Goal: Information Seeking & Learning: Learn about a topic

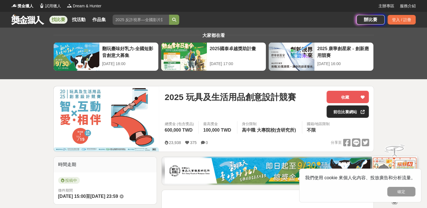
click at [343, 112] on link "前往比賽網站" at bounding box center [348, 112] width 42 height 12
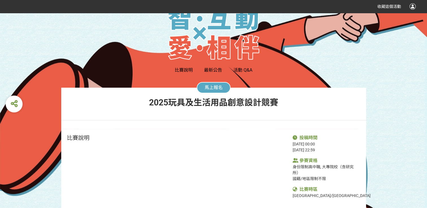
scroll to position [34, 0]
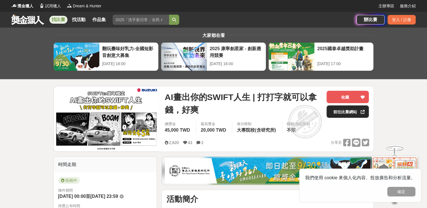
click at [349, 116] on link "前往比賽網站" at bounding box center [348, 112] width 42 height 12
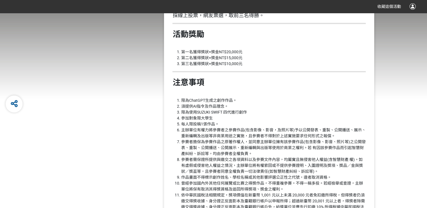
scroll to position [480, 0]
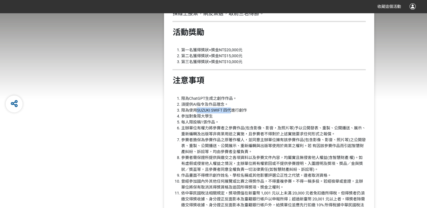
drag, startPoint x: 197, startPoint y: 105, endPoint x: 232, endPoint y: 103, distance: 34.2
click at [232, 108] on li "限為使用SUZUKI SWIFT 四代進行創作" at bounding box center [273, 111] width 185 height 6
copy li "SUZUKI SWIFT 四代"
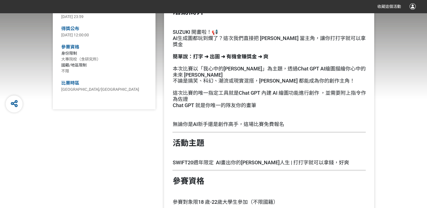
scroll to position [289, 0]
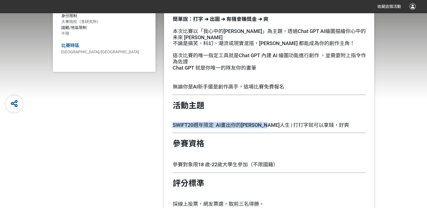
drag, startPoint x: 174, startPoint y: 116, endPoint x: 268, endPoint y: 122, distance: 94.5
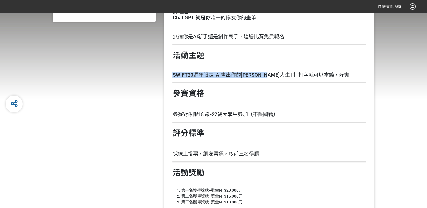
scroll to position [346, 0]
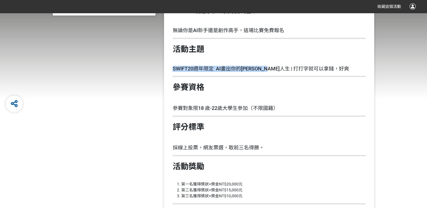
copy h2 "SWIFT20週年限定 AI畫出你的SWIFT人生 |"
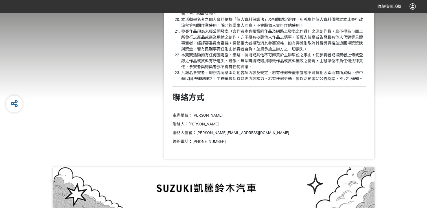
scroll to position [798, 0]
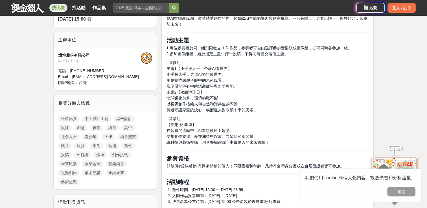
scroll to position [198, 0]
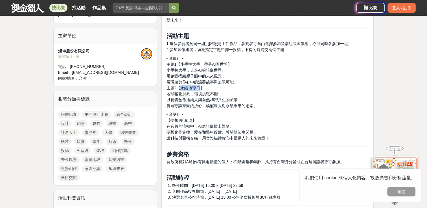
drag, startPoint x: 181, startPoint y: 88, endPoint x: 201, endPoint y: 88, distance: 20.1
click at [201, 88] on span "主題2【永續地球日】" at bounding box center [185, 88] width 38 height 5
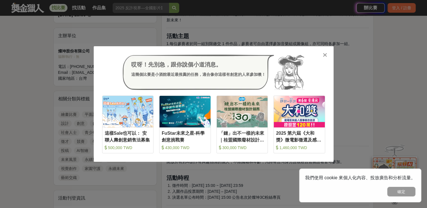
click at [324, 55] on icon at bounding box center [325, 55] width 4 height 6
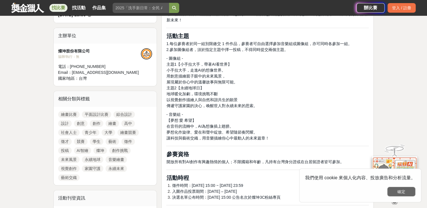
click at [402, 193] on button "確定" at bounding box center [402, 192] width 28 height 10
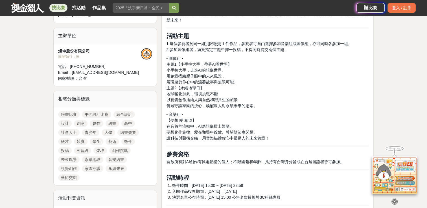
click at [169, 69] on span "小手拉大手，走進AI的想像世界。" at bounding box center [195, 70] width 59 height 5
drag, startPoint x: 167, startPoint y: 70, endPoint x: 246, endPoint y: 78, distance: 79.3
click at [246, 78] on p "- 圖像組 - 主題1【小手拉大手，帶著AI看世界】 小手拉大手，走進AI的想像世界。 用創意描繪親子眼中的未來風景， 展現屬於你心中的溫馨故事與無限可能。 …" at bounding box center [267, 82] width 203 height 53
click at [176, 66] on span "主題1【小手拉大手，帶著AI看世界】" at bounding box center [198, 64] width 65 height 5
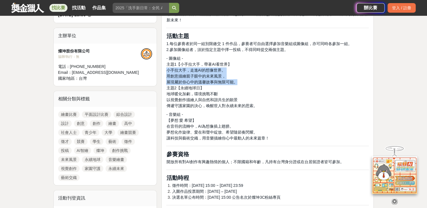
drag, startPoint x: 166, startPoint y: 68, endPoint x: 249, endPoint y: 82, distance: 83.8
copy p "小手拉大手，走進AI的想像世界。 用創意描繪親子眼中的未來風景， 展現屬於你心中的溫馨故事與無限可能。"
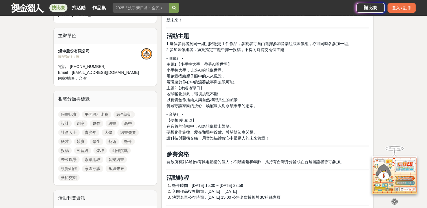
click at [256, 92] on p "- 圖像組 - 主題1【小手拉大手，帶著AI看世界】 小手拉大手，走進AI的想像世界。 用創意描繪親子眼中的未來風景， 展現屬於你心中的溫馨故事與無限可能。 …" at bounding box center [267, 82] width 203 height 53
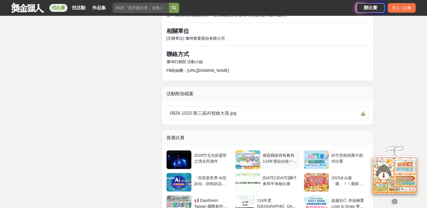
scroll to position [1384, 0]
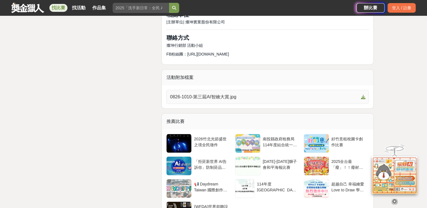
click at [255, 99] on span "0826-1010-第三屆AI智繪大賞.jpg" at bounding box center [264, 97] width 189 height 7
click at [267, 79] on div "活動附加檔案" at bounding box center [268, 78] width 212 height 16
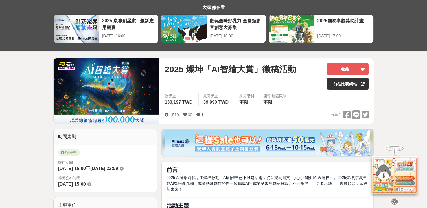
scroll to position [0, 0]
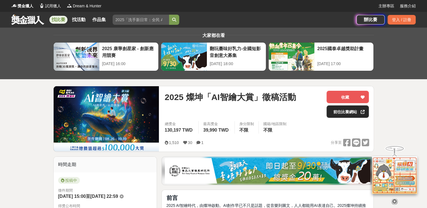
click at [342, 108] on link "前往比賽網站" at bounding box center [348, 112] width 42 height 12
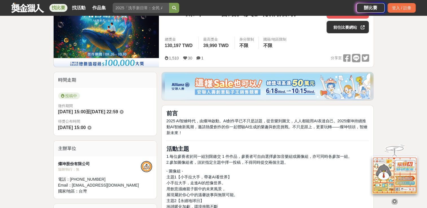
scroll to position [169, 0]
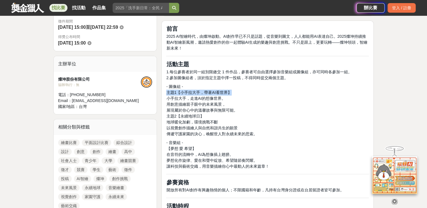
drag, startPoint x: 167, startPoint y: 92, endPoint x: 238, endPoint y: 92, distance: 71.2
click at [238, 92] on p "- 圖像組 - 主題1【小手拉大手，帶著AI看世界】 小手拉大手，走進AI的想像世界。 用創意描繪親子眼中的未來風景， 展現屬於你心中的溫馨故事與無限可能。 …" at bounding box center [267, 110] width 203 height 53
copy span "主題1【小手拉大手，帶著AI看世界】"
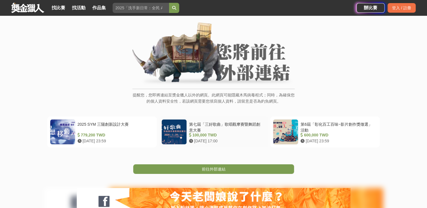
scroll to position [85, 0]
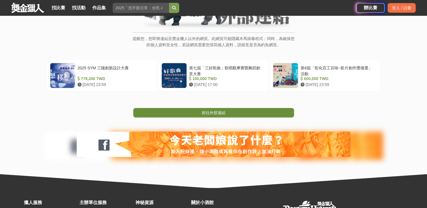
click at [214, 116] on link "前往外部連結" at bounding box center [213, 113] width 161 height 10
